Goal: Communication & Community: Answer question/provide support

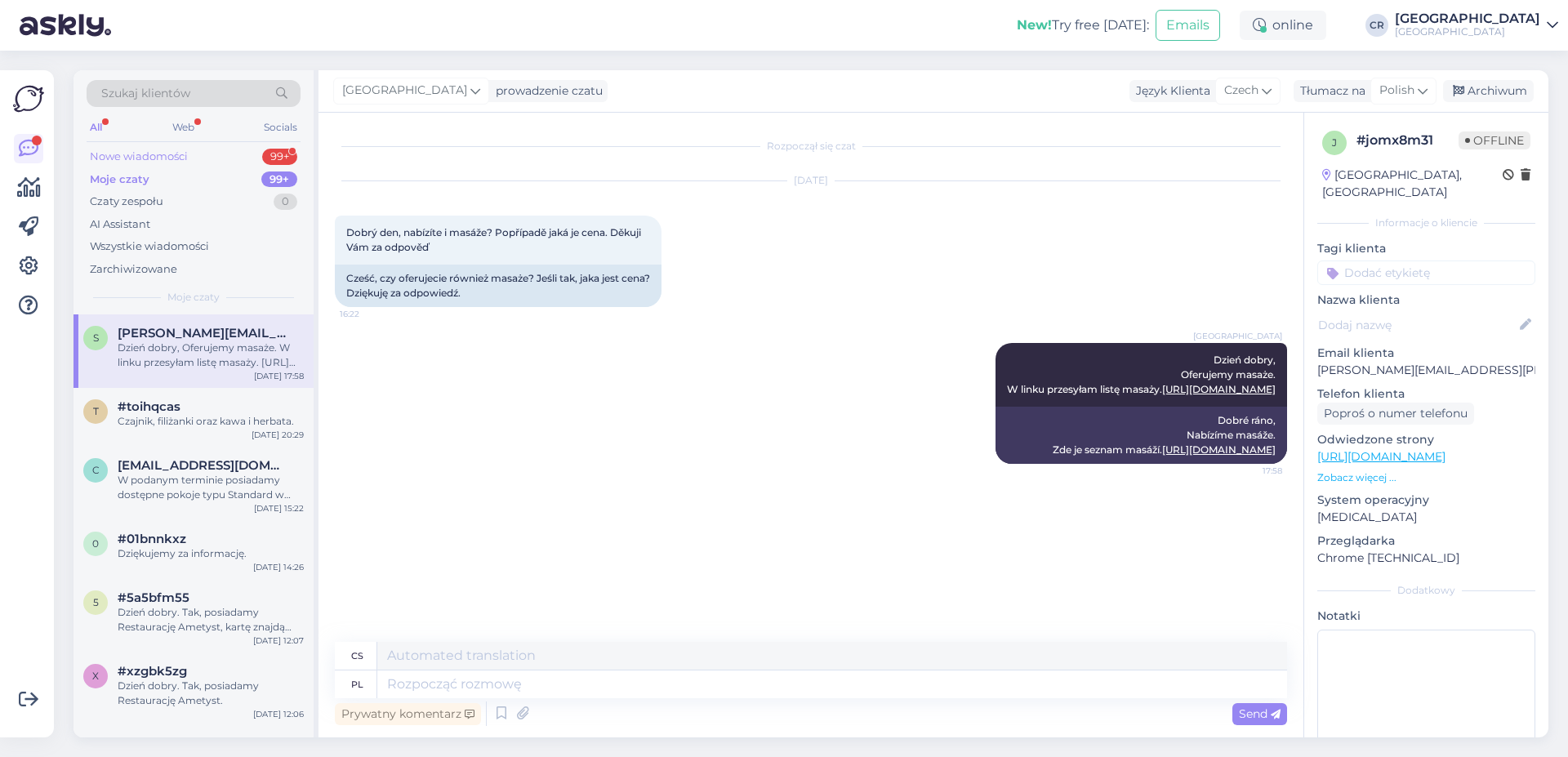
click at [157, 155] on div "Nowe wiadomości" at bounding box center [139, 156] width 98 height 16
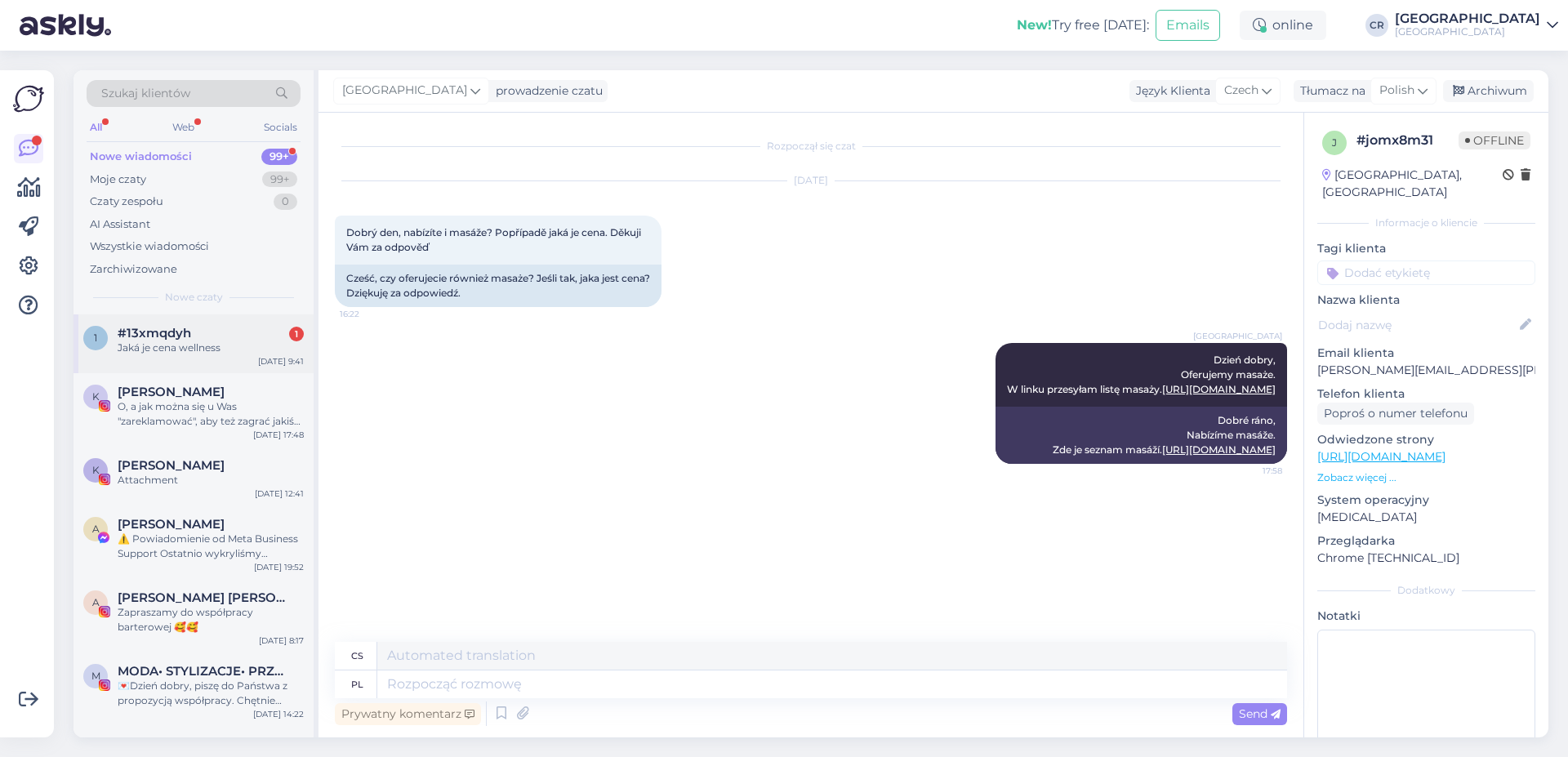
click at [159, 353] on div "Jaká je cena wellness" at bounding box center [211, 347] width 187 height 15
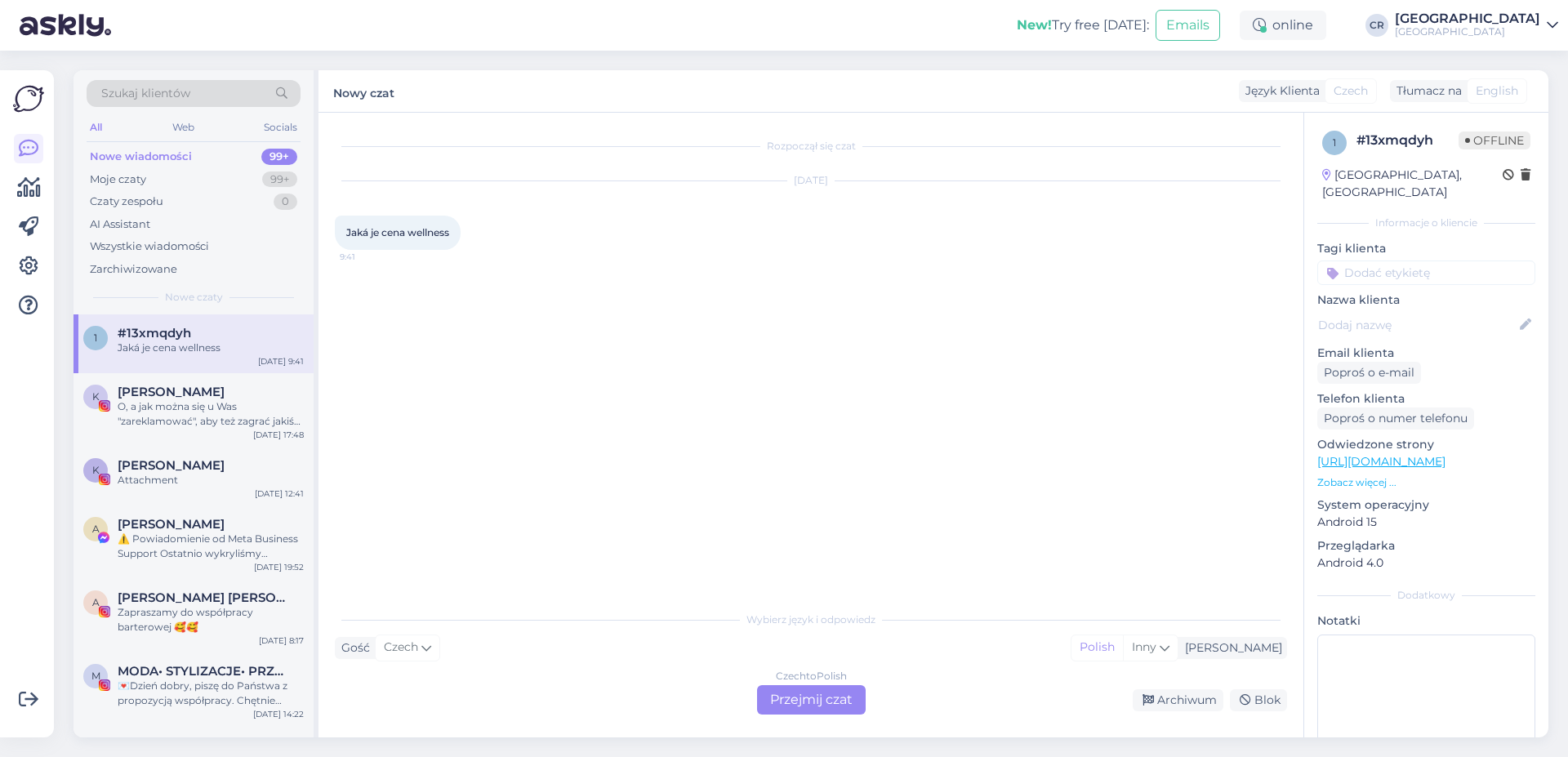
click at [810, 704] on div "Czech to Polish Przejmij czat" at bounding box center [812, 699] width 108 height 29
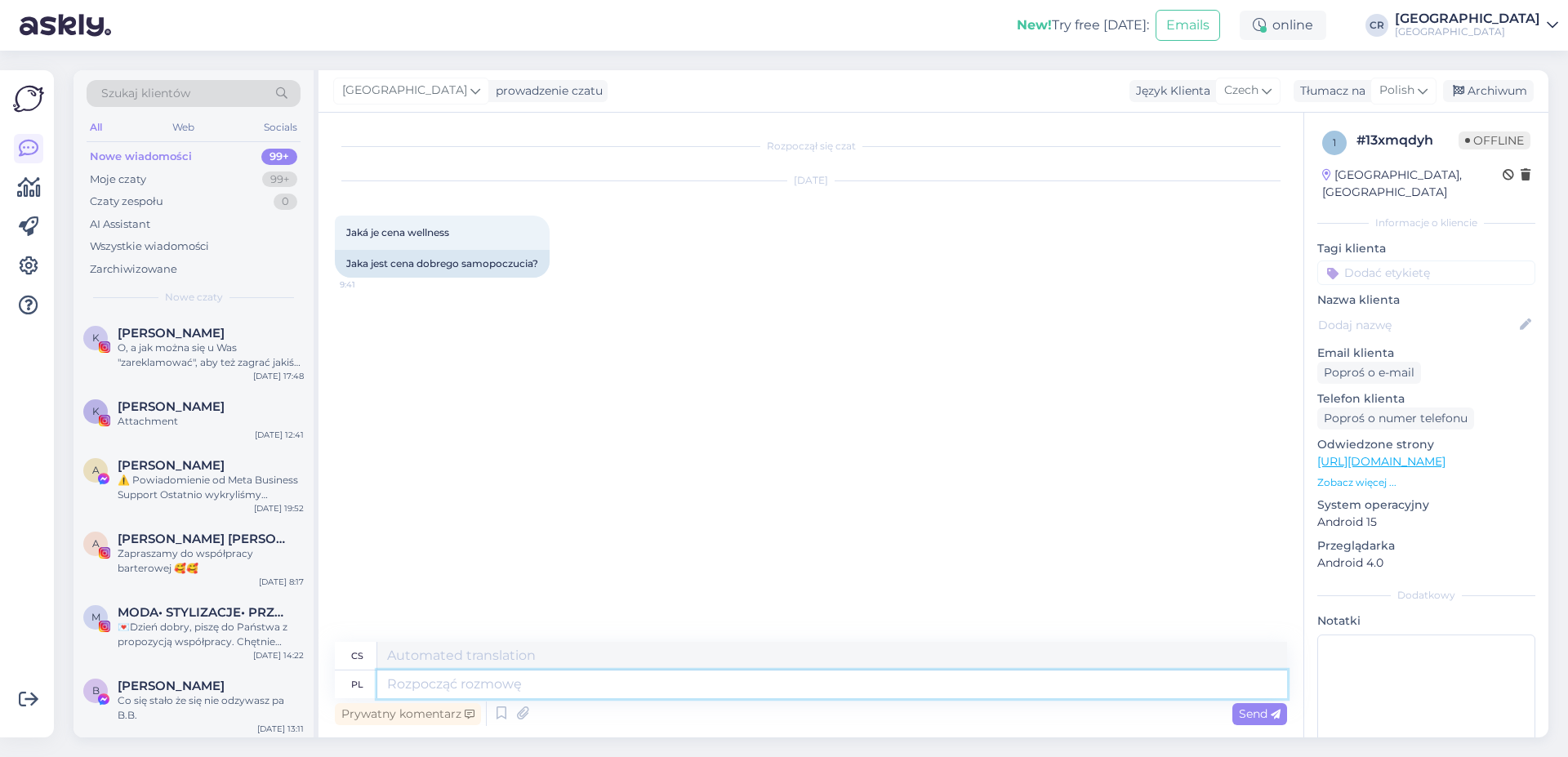
click at [439, 687] on textarea at bounding box center [832, 684] width 910 height 27
type textarea "dZIEŃ"
type textarea "Den"
type textarea "d"
type textarea "Dzień dobry,"
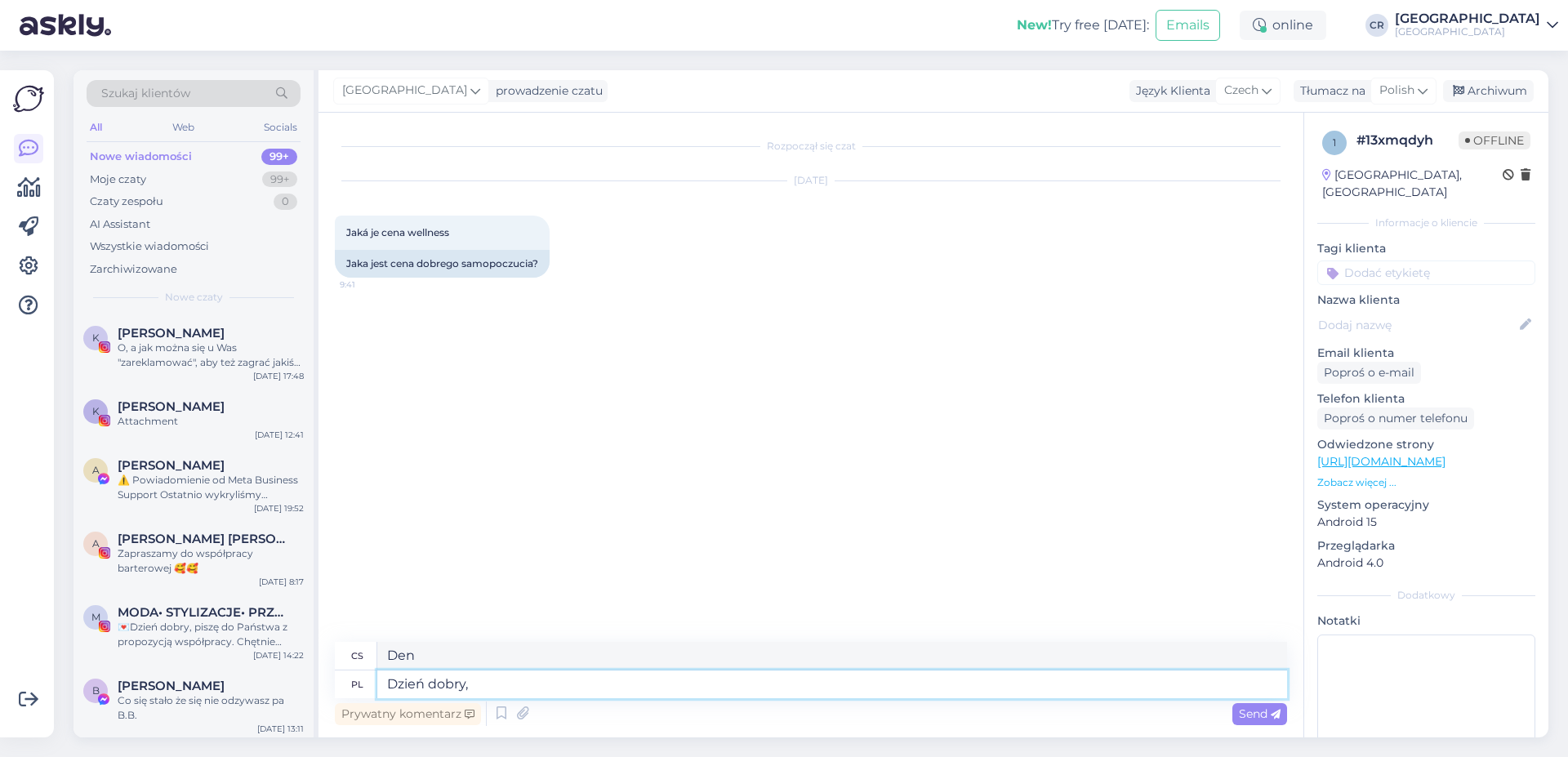
type textarea "Dobré ráno,"
type textarea "Dzień dobry, strefa"
type textarea "Dobré ráno, zóno"
type textarea "Dzień dobry, strefa wellness"
type textarea "Dobré ráno, wellness centrum"
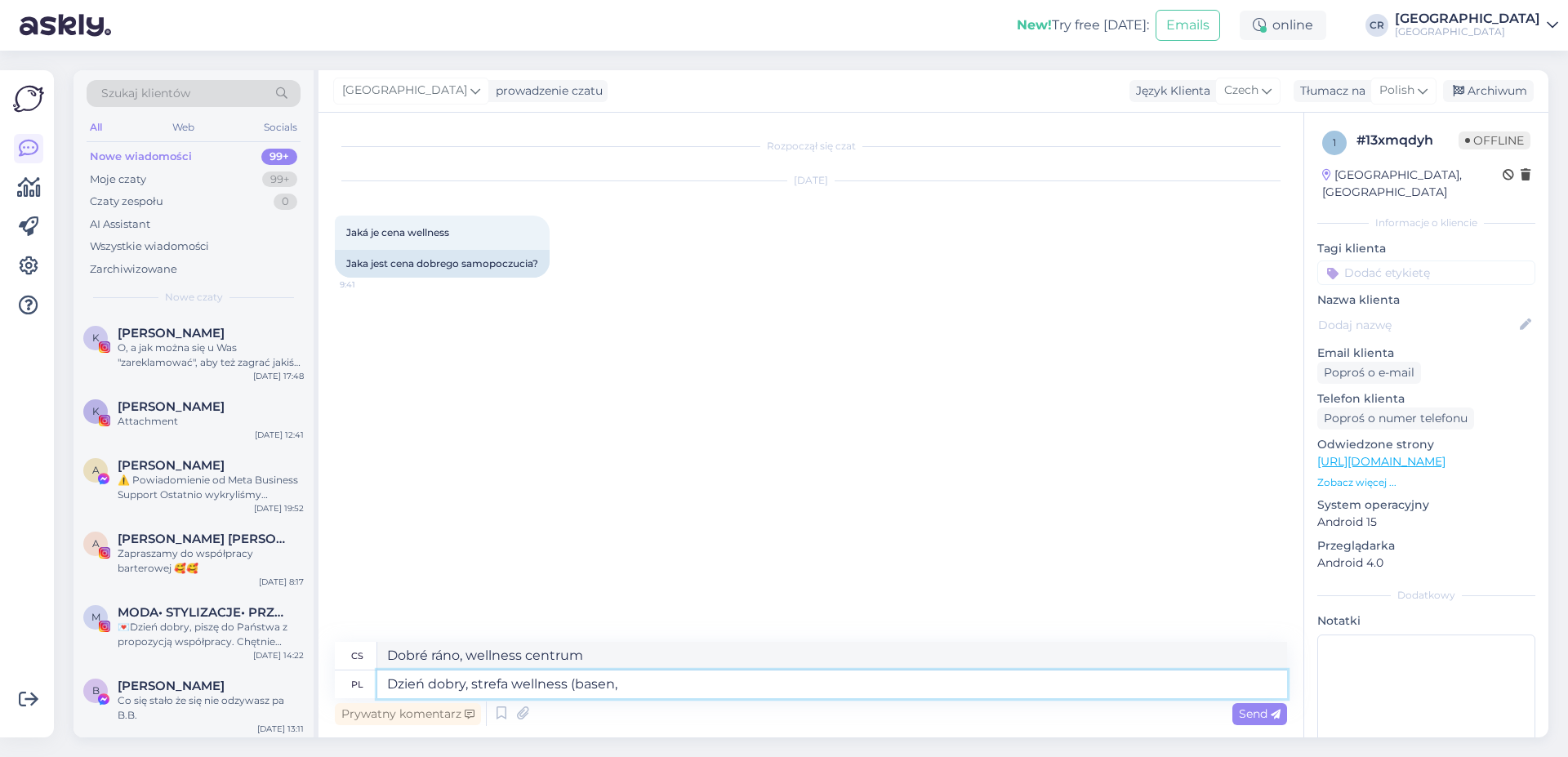
type textarea "Dzień dobry, strefa wellness (basen, s"
type textarea "Dobré ráno, [GEOGRAPHIC_DATA] (bazén,"
type textarea "Dzień dobry, strefa wellness (basen, sauny"
type textarea "Dobré ráno, wellness zóna (bazén, sauny)"
type textarea "Dzień dobry, strefa wellness (basen, sauny,"
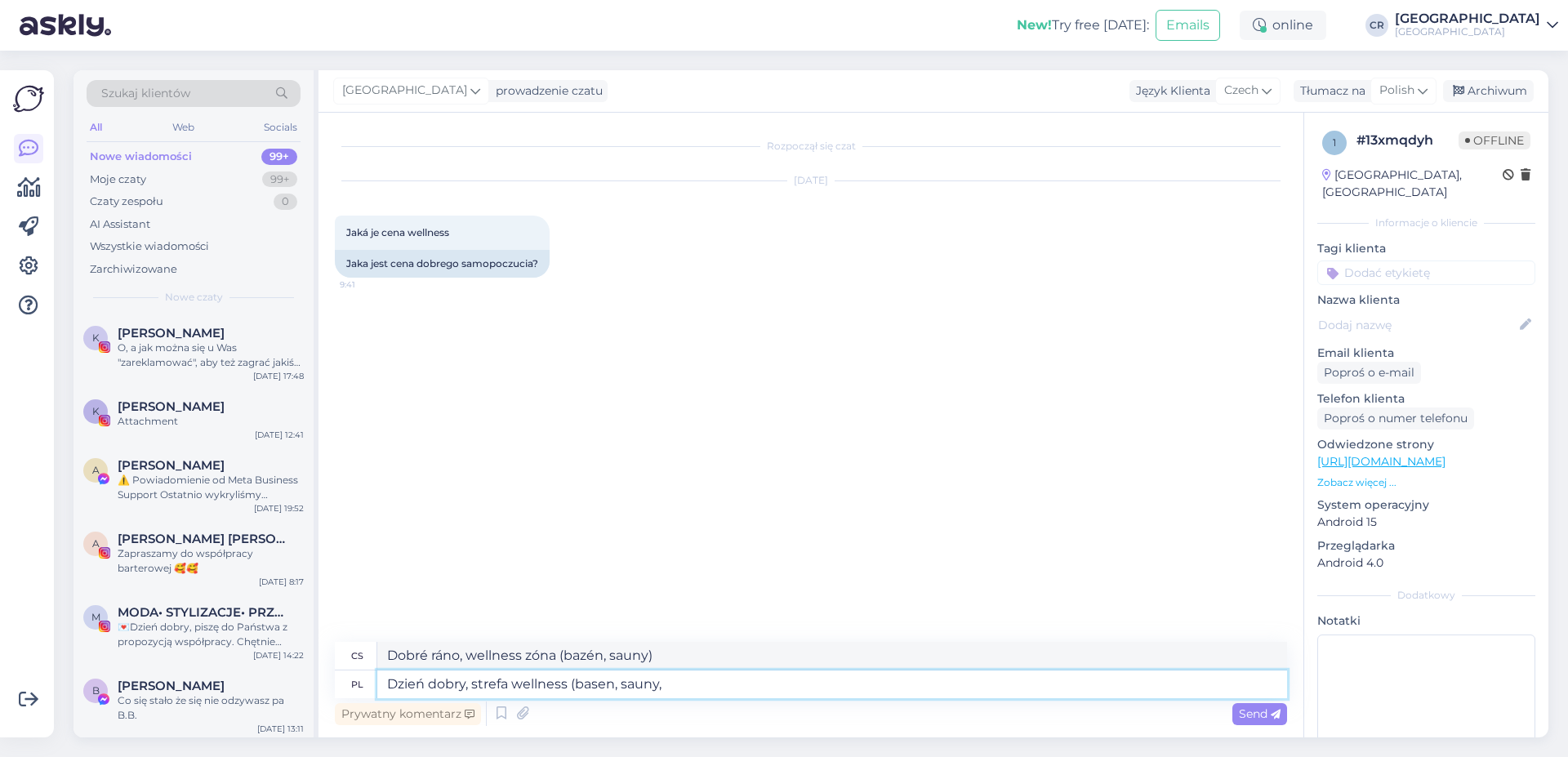
type textarea "Dobré ráno, wellness zóna (bazén, sauny,"
type textarea "Dzień dobry, strefa wellness (basen, sauny, jacuzzi) s"
type textarea "Dobré ráno, wellness zóna (bazén, sauny, [GEOGRAPHIC_DATA])"
type textarea "Dzień dobry, strefa wellness (basen, sauny, jacuzzi) są w"
type textarea "Dobré ráno, [GEOGRAPHIC_DATA] ([GEOGRAPHIC_DATA], [GEOGRAPHIC_DATA], [GEOGRAPHI…"
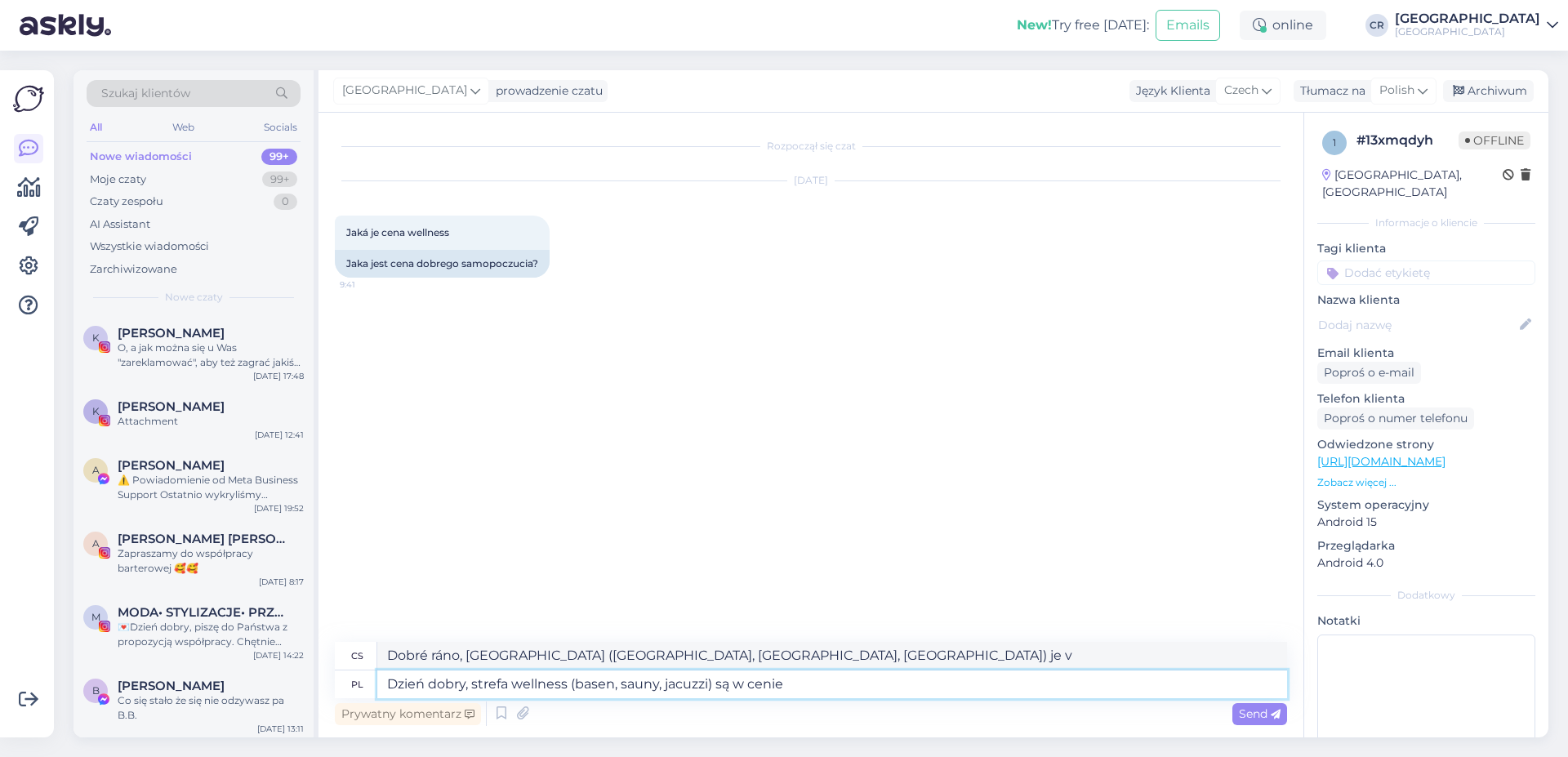
type textarea "Dzień dobry, strefa wellness (basen, sauny, jacuzzi) są w cenie"
type textarea "Dobré ráno, [GEOGRAPHIC_DATA] ([GEOGRAPHIC_DATA], [GEOGRAPHIC_DATA], [GEOGRAPHI…"
type textarea "Dzień dobry, strefa wellness (basen, sauny, jacuzzi) są w cenie pobytu d"
type textarea "Dobré ráno, [GEOGRAPHIC_DATA] ([GEOGRAPHIC_DATA], [GEOGRAPHIC_DATA], [GEOGRAPHI…"
type textarea "Dzień dobry, strefa wellness (basen, sauny, jacuzzi) są w cenie pobytu dla [PER…"
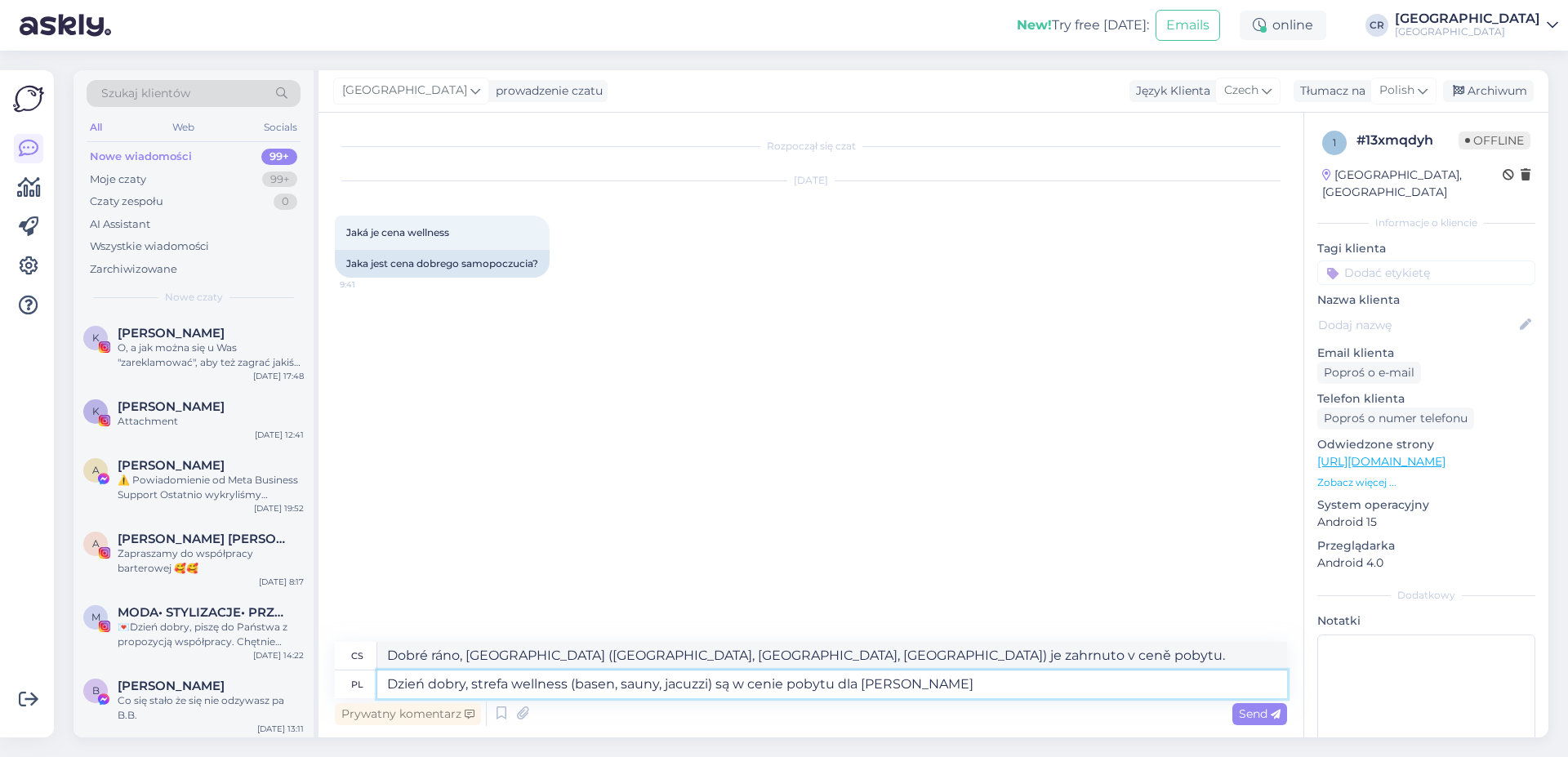
type textarea "Dobré ráno, wellness centrum ([GEOGRAPHIC_DATA], [GEOGRAPHIC_DATA], [GEOGRAPHIC…"
type textarea "Dzień dobry, strefa wellness (basen, sauny, jacuzzi) są w cenie pobytu dla Nasz…"
type textarea "Dobré ráno, [GEOGRAPHIC_DATA] ([GEOGRAPHIC_DATA], [GEOGRAPHIC_DATA], [GEOGRAPHI…"
type textarea "Dzień dobry, strefa wellness (basen, sauny, jacuzzi) są w cenie pobytu dla Nasz…"
type textarea "Dobré ráno, [GEOGRAPHIC_DATA] ([GEOGRAPHIC_DATA], [GEOGRAPHIC_DATA], [GEOGRAPHI…"
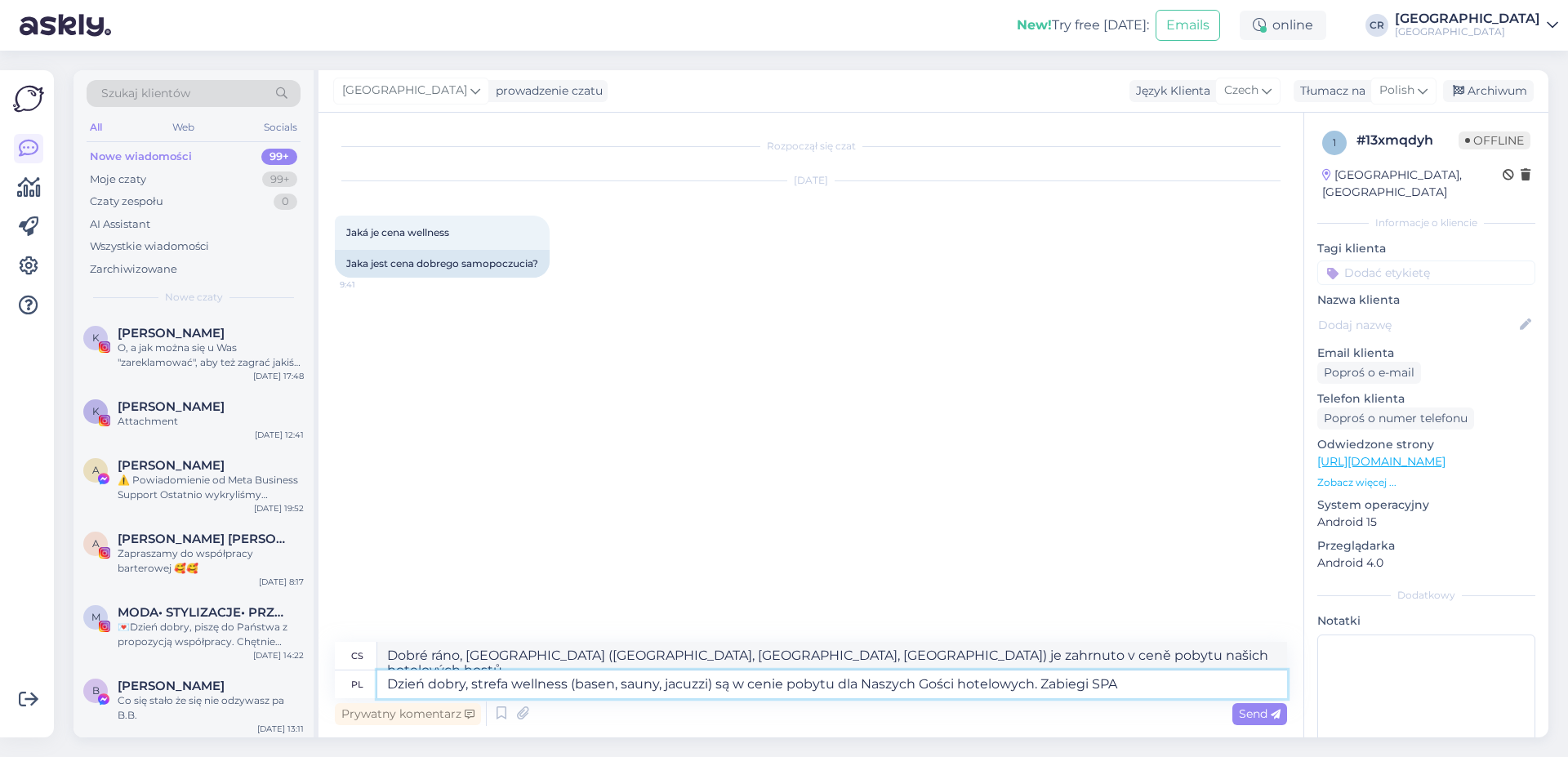
type textarea "Dzień dobry, strefa wellness (basen, sauny, jacuzzi) są w cenie pobytu dla Nasz…"
type textarea "Dobré ráno, [GEOGRAPHIC_DATA] ([GEOGRAPHIC_DATA], [GEOGRAPHIC_DATA], [GEOGRAPHI…"
type textarea "Dzień dobry, strefa wellness (basen, sauny, jacuzzi) są w cenie pobytu dla Nasz…"
type textarea "Dobré ráno, [GEOGRAPHIC_DATA] ([GEOGRAPHIC_DATA], [GEOGRAPHIC_DATA], [GEOGRAPHI…"
type textarea "Dzień dobry, strefa wellness (basen, sauny, jacuzzi) są w cenie pobytu dla Nasz…"
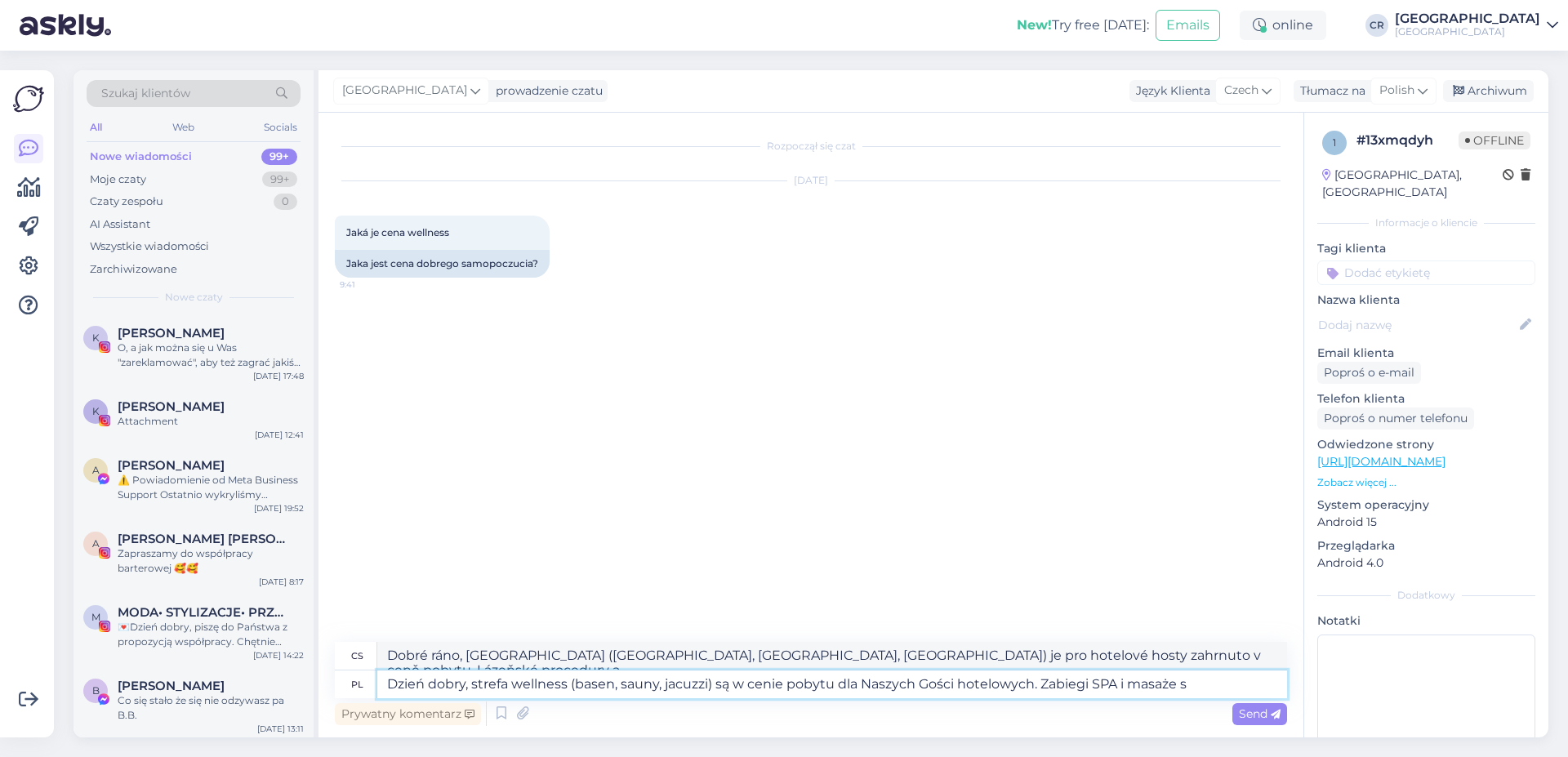
type textarea "Dobré ráno, [GEOGRAPHIC_DATA] ([GEOGRAPHIC_DATA], [GEOGRAPHIC_DATA], [GEOGRAPHI…"
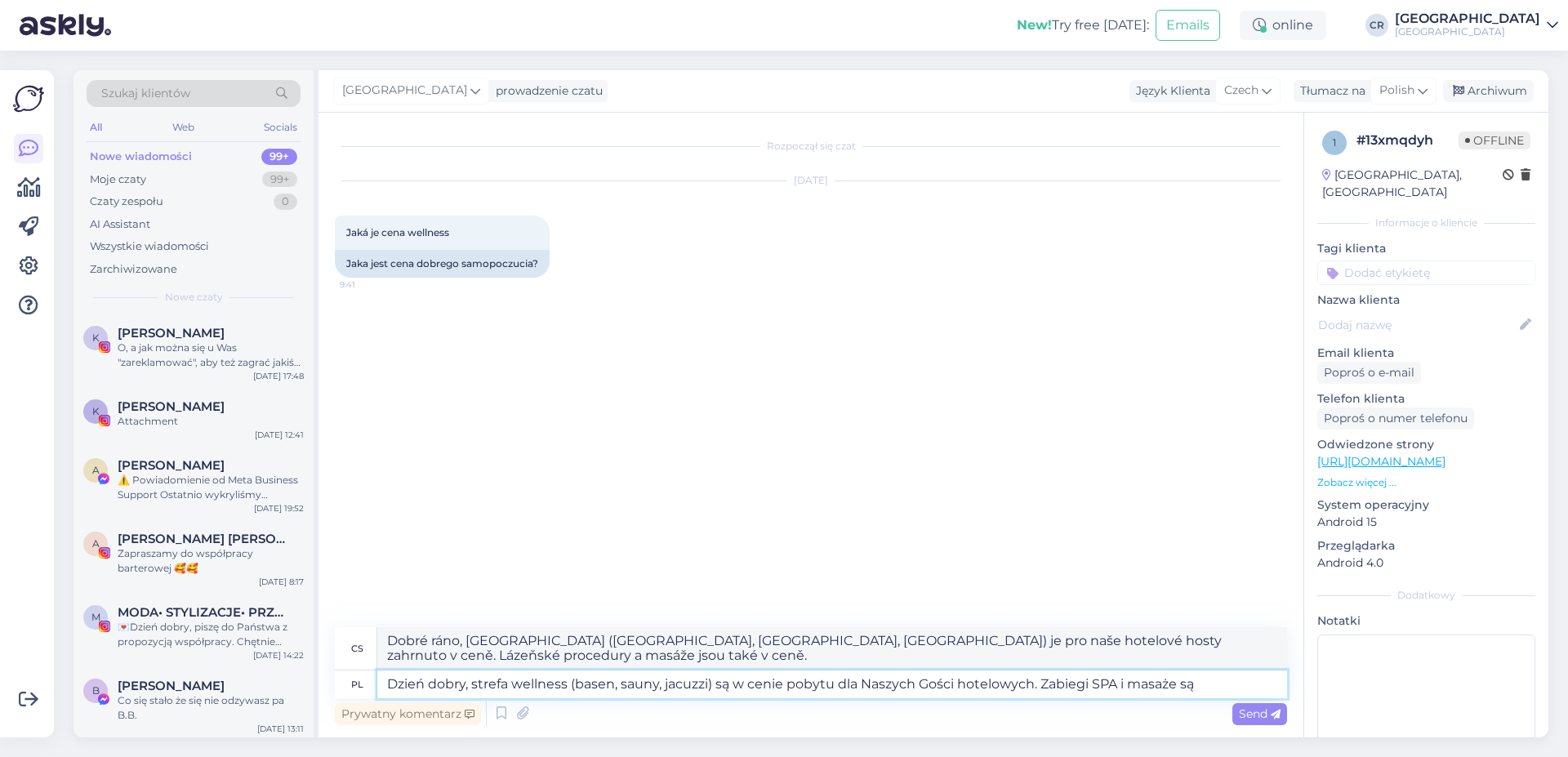
type textarea "Dzień dobry, strefa wellness (basen, sauny, jacuzzi) są w cenie pobytu dla Nasz…"
type textarea "Dobré ráno, [GEOGRAPHIC_DATA] ([GEOGRAPHIC_DATA], [GEOGRAPHIC_DATA], [GEOGRAPHI…"
type textarea "Dzień dobry, strefa wellness (basen, sauny, jacuzzi) są w cenie pobytu dla Nasz…"
type textarea "Dobré ráno, [GEOGRAPHIC_DATA] ([GEOGRAPHIC_DATA], [GEOGRAPHIC_DATA], [GEOGRAPHI…"
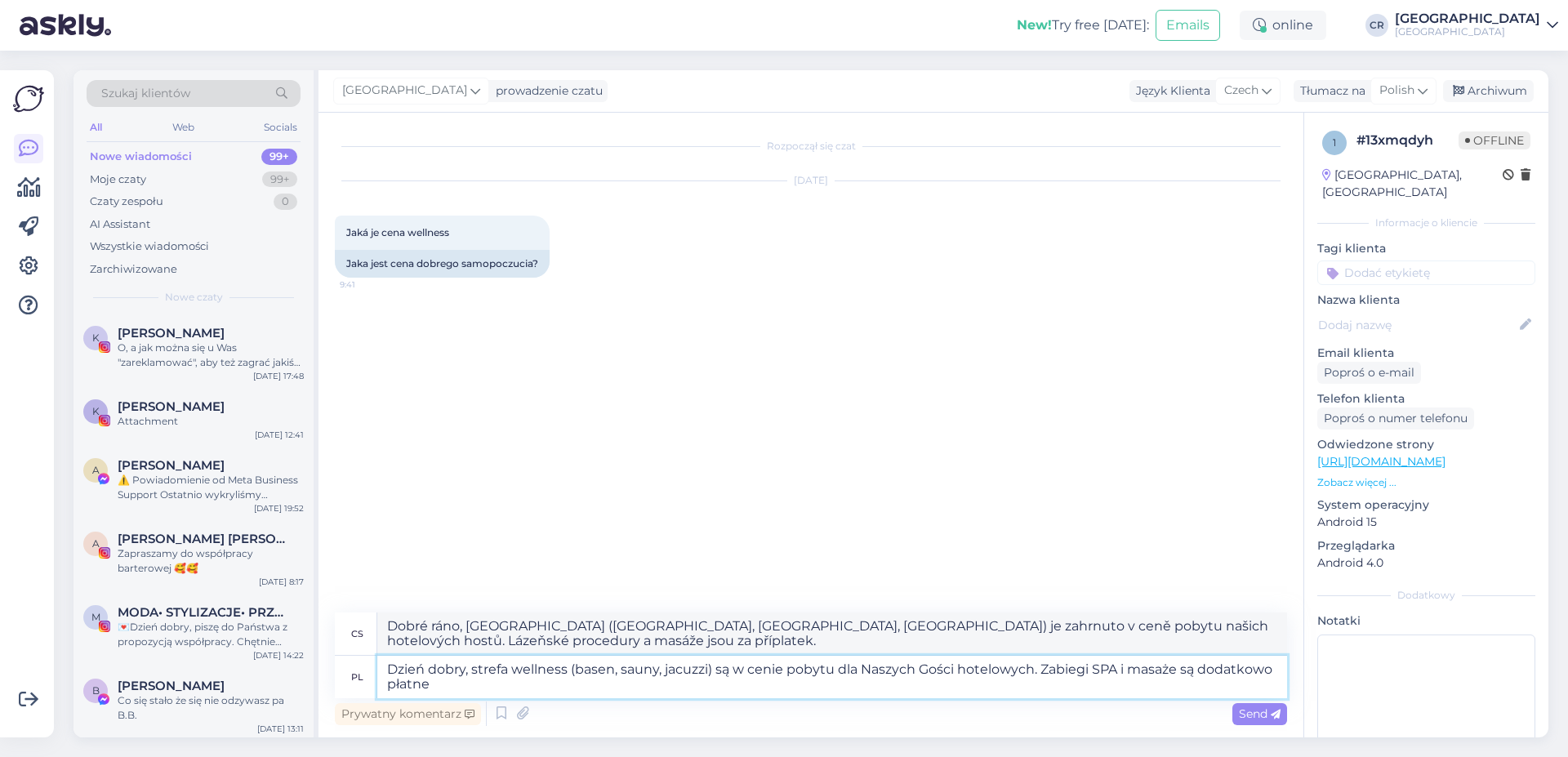
type textarea "Dzień dobry, strefa wellness (basen, sauny, jacuzzi) są w cenie pobytu dla Nasz…"
type textarea "Dobré ráno, [GEOGRAPHIC_DATA] ([GEOGRAPHIC_DATA], [GEOGRAPHIC_DATA], [GEOGRAPHI…"
type textarea "Dzień dobry, strefa wellness (basen, sauny, jacuzzi) są w cenie pobytu dla Nasz…"
type textarea "Dobré ráno, [GEOGRAPHIC_DATA] ([GEOGRAPHIC_DATA], [GEOGRAPHIC_DATA], [GEOGRAPHI…"
type textarea "Dzień dobry, strefa wellness (basen, sauny, jacuzzi) są w cenie pobytu dla Nasz…"
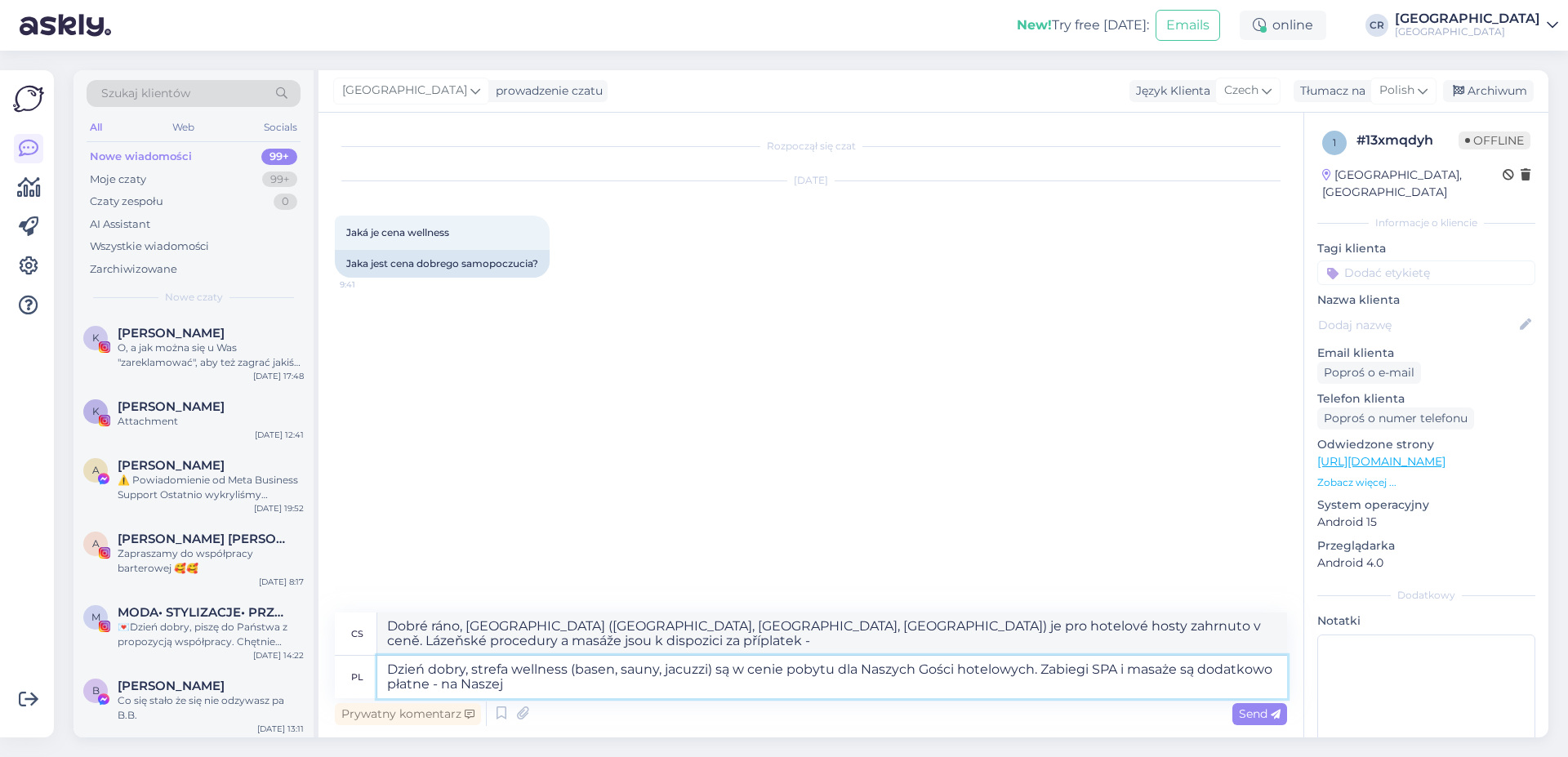
type textarea "Dobré ráno, [GEOGRAPHIC_DATA] ([GEOGRAPHIC_DATA], [GEOGRAPHIC_DATA], [GEOGRAPHI…"
type textarea "Dzień dobry, strefa wellness (basen, sauny, jacuzzi) są w cenie pobytu dla Nasz…"
type textarea "Dobré ráno, [GEOGRAPHIC_DATA] ([GEOGRAPHIC_DATA], [GEOGRAPHIC_DATA], [GEOGRAPHI…"
type textarea "Dzień dobry, strefa wellness (basen, sauny, jacuzzi) są w cenie pobytu dla Nasz…"
type textarea "Dobré ráno, [GEOGRAPHIC_DATA] ([GEOGRAPHIC_DATA], [GEOGRAPHIC_DATA], [GEOGRAPHI…"
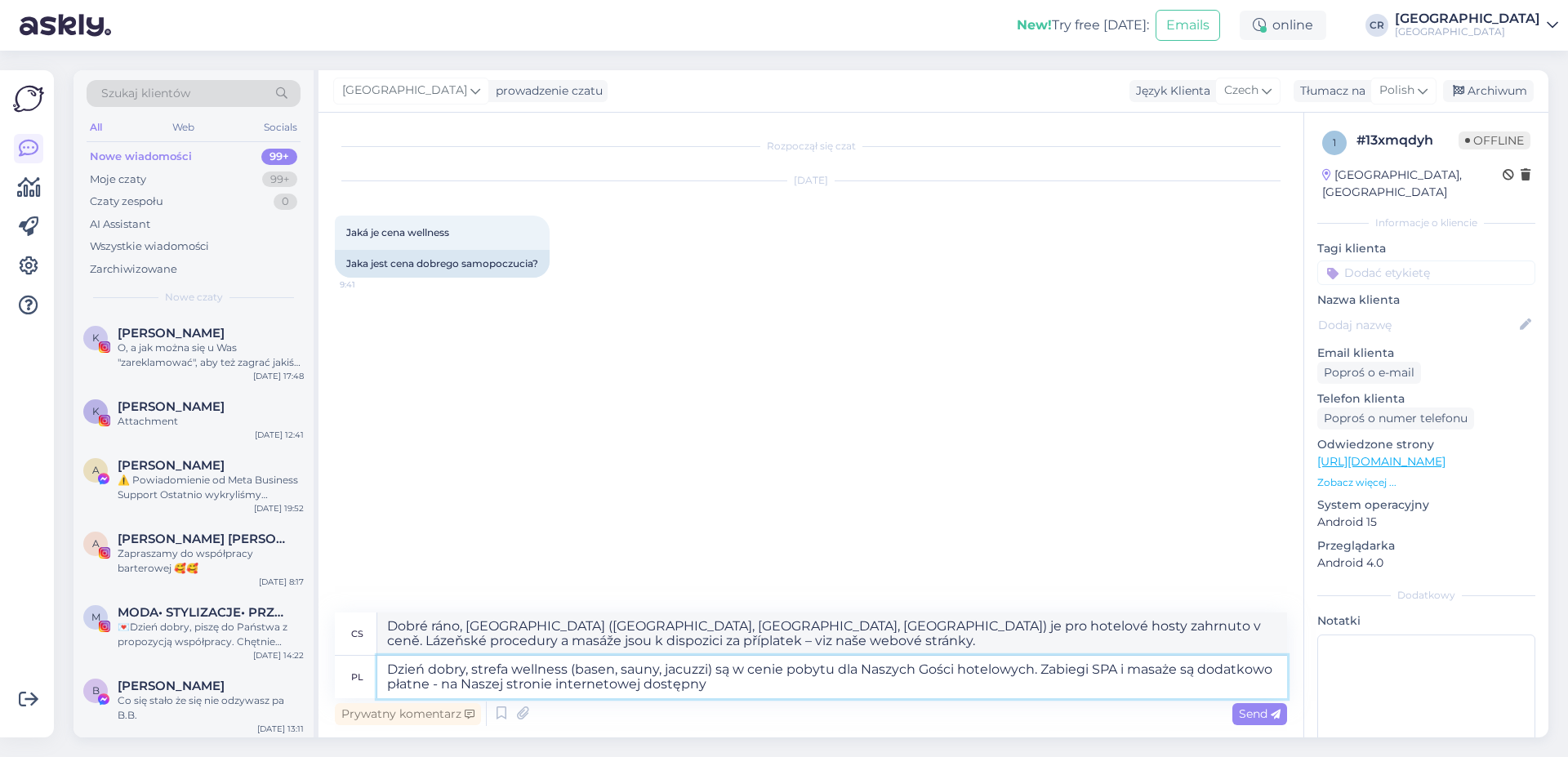
type textarea "Dzień dobry, strefa wellness (basen, sauny, jacuzzi) są w cenie pobytu dla Nasz…"
type textarea "Dobré ráno, [GEOGRAPHIC_DATA] ([GEOGRAPHIC_DATA], [GEOGRAPHIC_DATA], [GEOGRAPHI…"
type textarea "Dzień dobry, strefa wellness (basen, sauny, jacuzzi) są w cenie pobytu dla Nasz…"
type textarea "Dobré ráno, [GEOGRAPHIC_DATA] ([GEOGRAPHIC_DATA], [GEOGRAPHIC_DATA] a [GEOGRAPH…"
type textarea "Dzień dobry, strefa wellness (basen, sauny, jacuzzi) są w cenie pobytu dla Nasz…"
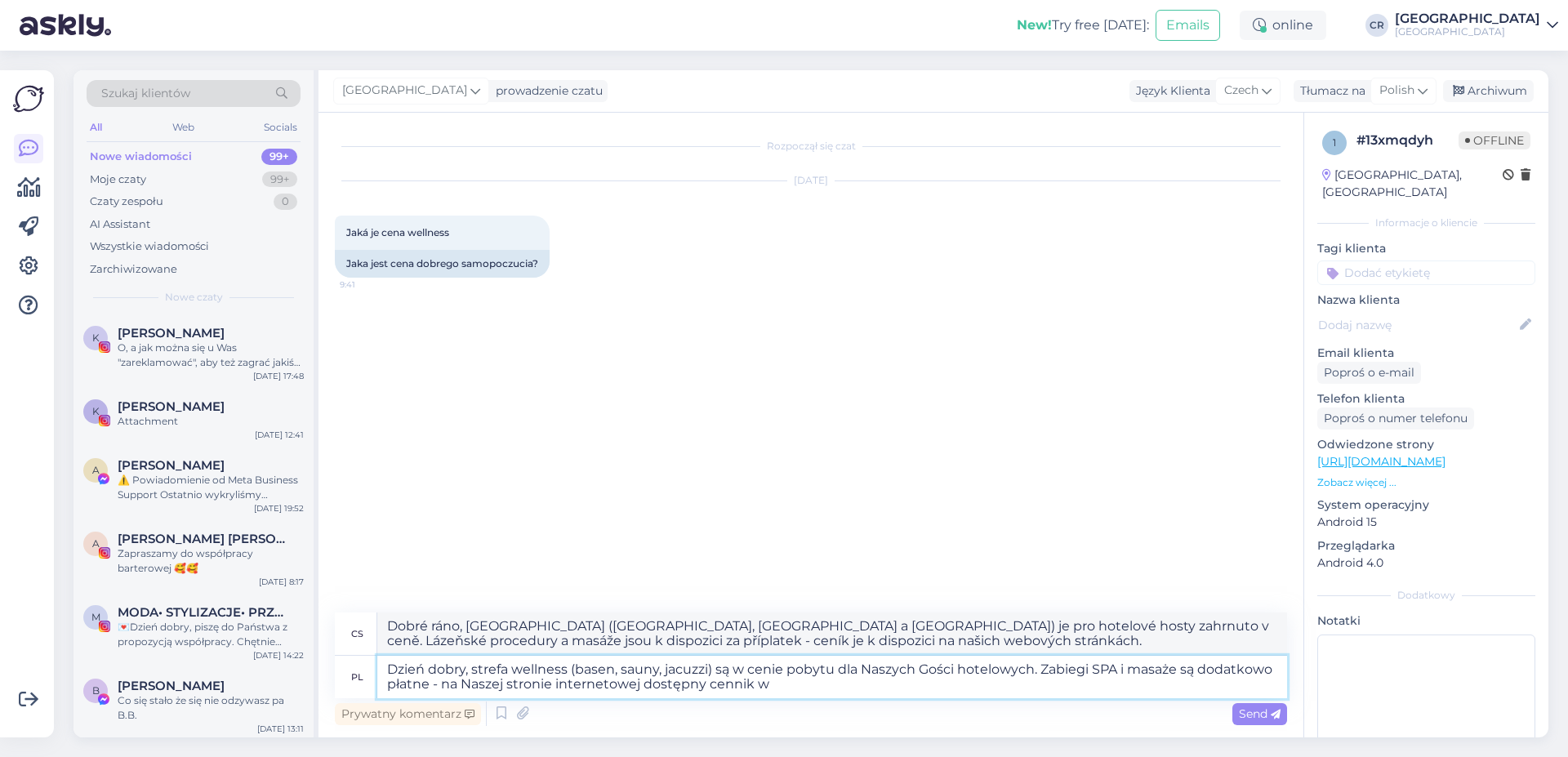
type textarea "Dobré ráno, [GEOGRAPHIC_DATA] ([GEOGRAPHIC_DATA], [GEOGRAPHIC_DATA], [GEOGRAPHI…"
type textarea "Dzień dobry, strefa wellness (basen, sauny, jacuzzi) są w cenie pobytu dla Nasz…"
type textarea "Dobré ráno, [GEOGRAPHIC_DATA] ([GEOGRAPHIC_DATA], [GEOGRAPHIC_DATA], [GEOGRAPHI…"
type textarea "Dzień dobry, strefa wellness (basen, sauny, jacuzzi) są w cenie pobytu dla Nasz…"
type textarea "Dobré ráno, wellness zóna (bazén, sauny, [GEOGRAPHIC_DATA]) je pro hotelové hos…"
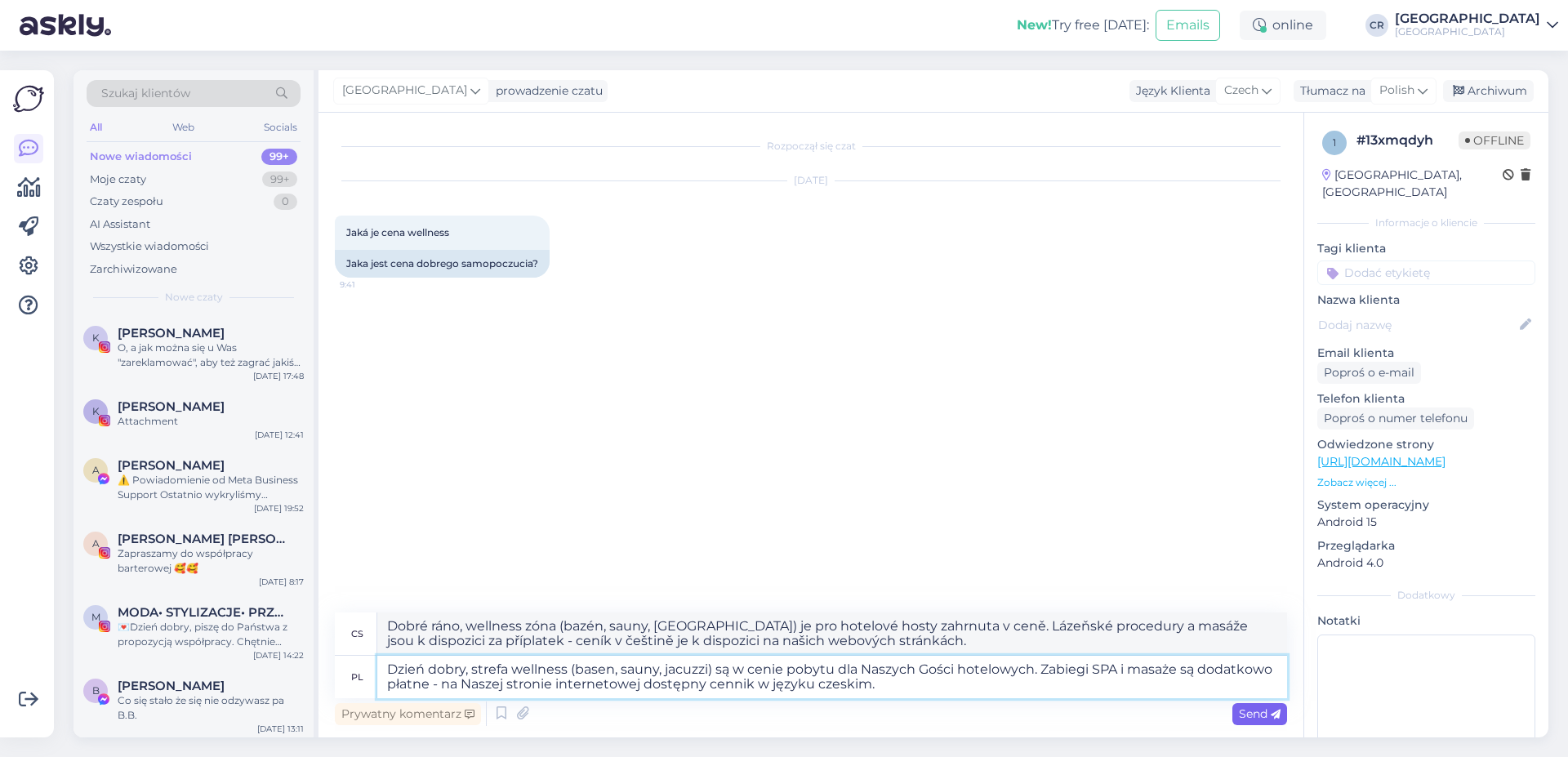
type textarea "Dzień dobry, strefa wellness (basen, sauny, jacuzzi) są w cenie pobytu dla Nasz…"
click at [1251, 711] on span "Send" at bounding box center [1259, 713] width 41 height 15
